Goal: Find specific page/section: Find specific page/section

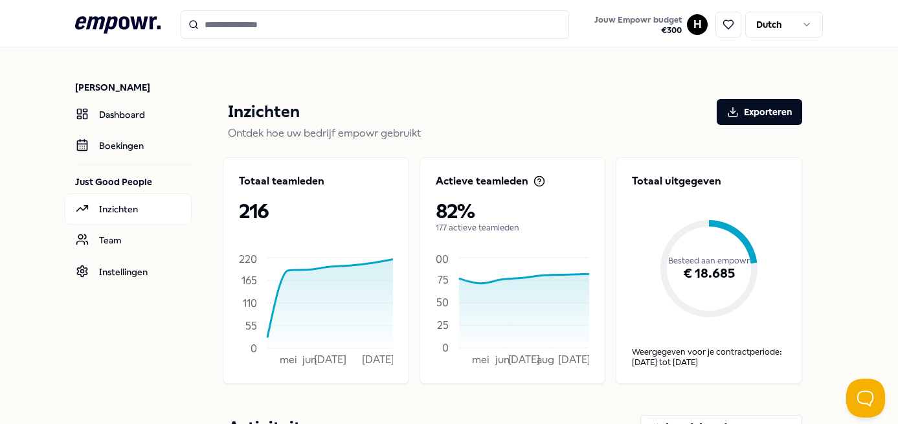
scroll to position [604, 0]
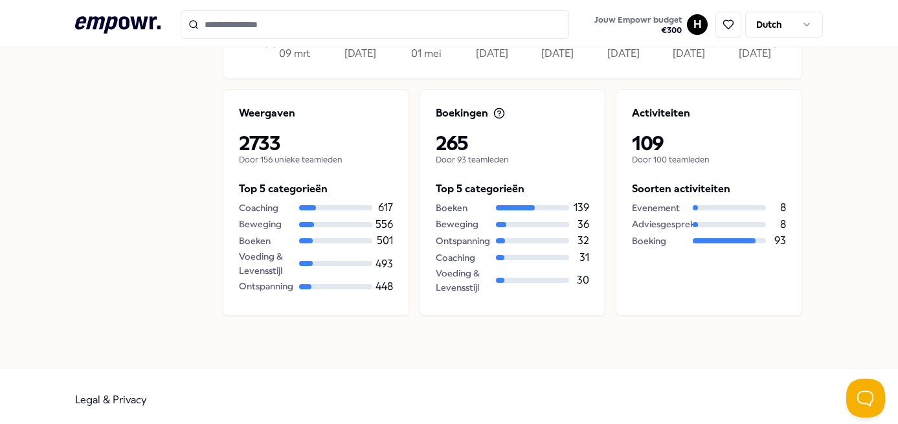
click at [108, 32] on icon ".empowr-logo_svg__cls-1{fill:#03032f}" at bounding box center [117, 25] width 85 height 24
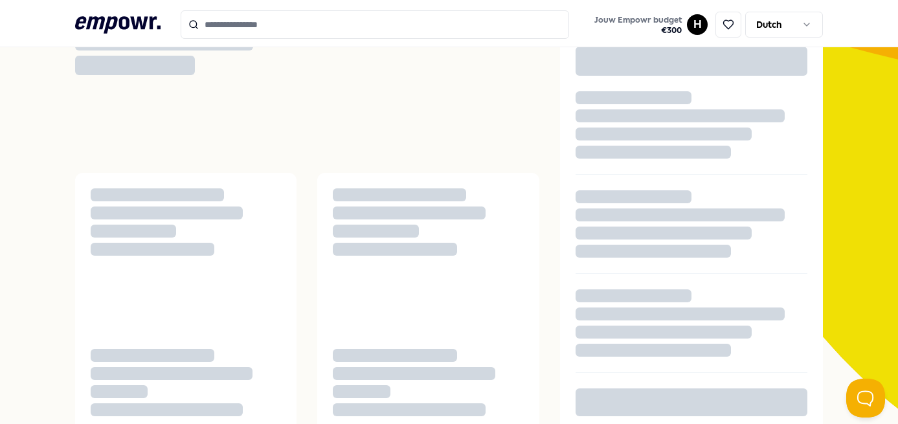
click at [105, 25] on icon ".empowr-logo_svg__cls-1{fill:#03032f}" at bounding box center [117, 25] width 85 height 24
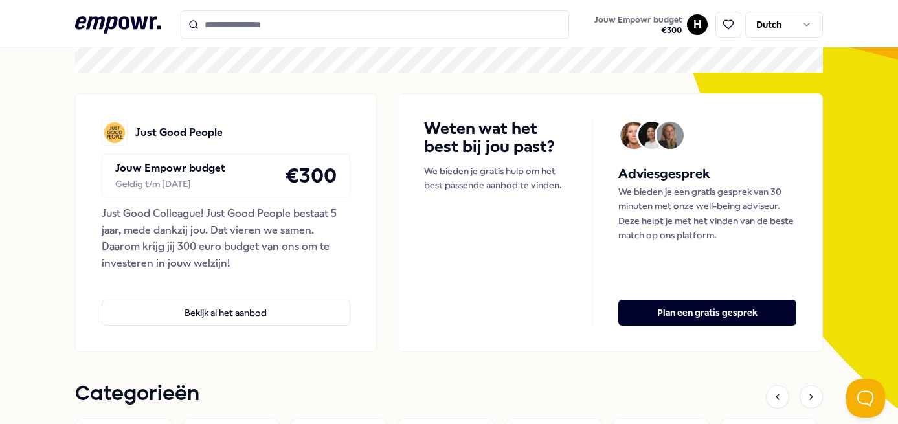
scroll to position [0, 0]
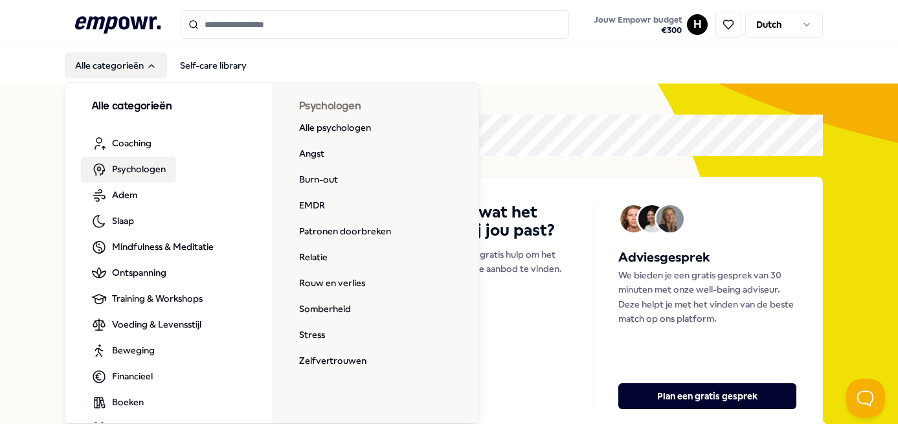
click at [119, 169] on span "Psychologen" at bounding box center [139, 169] width 54 height 14
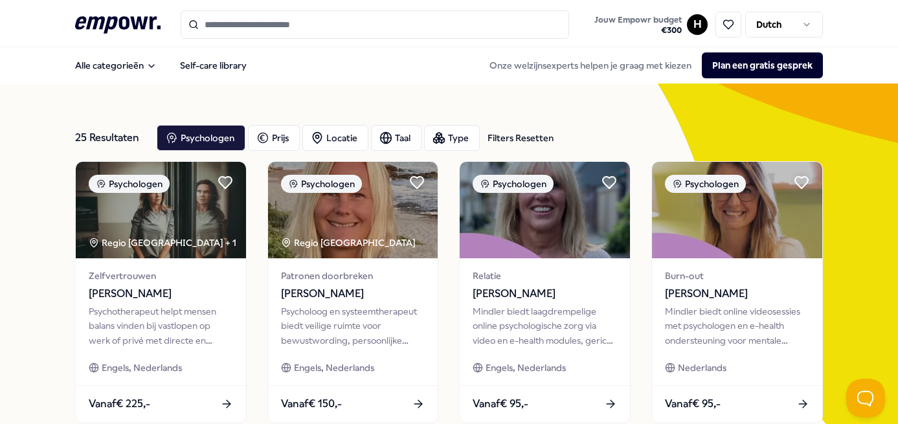
click at [95, 18] on icon at bounding box center [117, 24] width 85 height 17
